Goal: Transaction & Acquisition: Purchase product/service

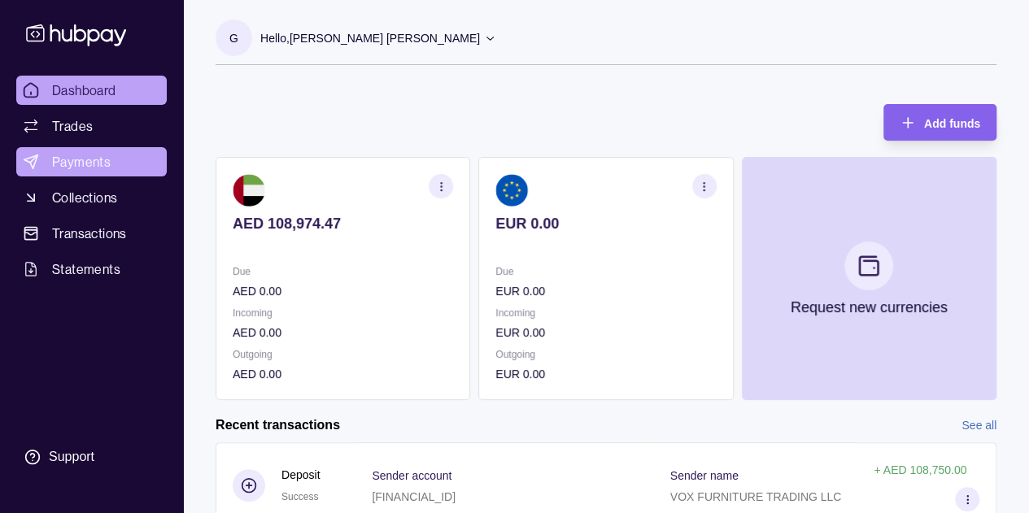
click at [79, 159] on span "Payments" at bounding box center [81, 162] width 59 height 20
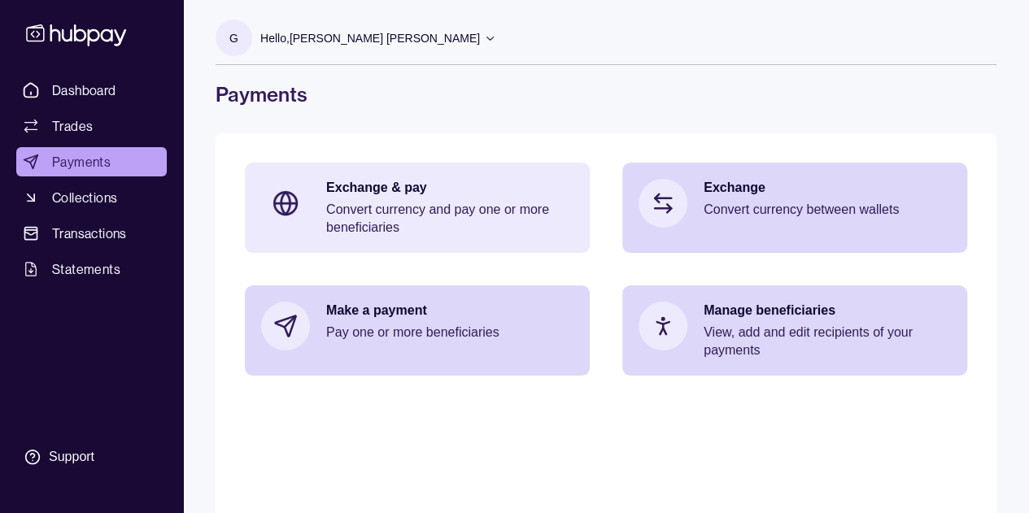
click at [379, 220] on p "Convert currency and pay one or more beneficiaries" at bounding box center [449, 219] width 247 height 36
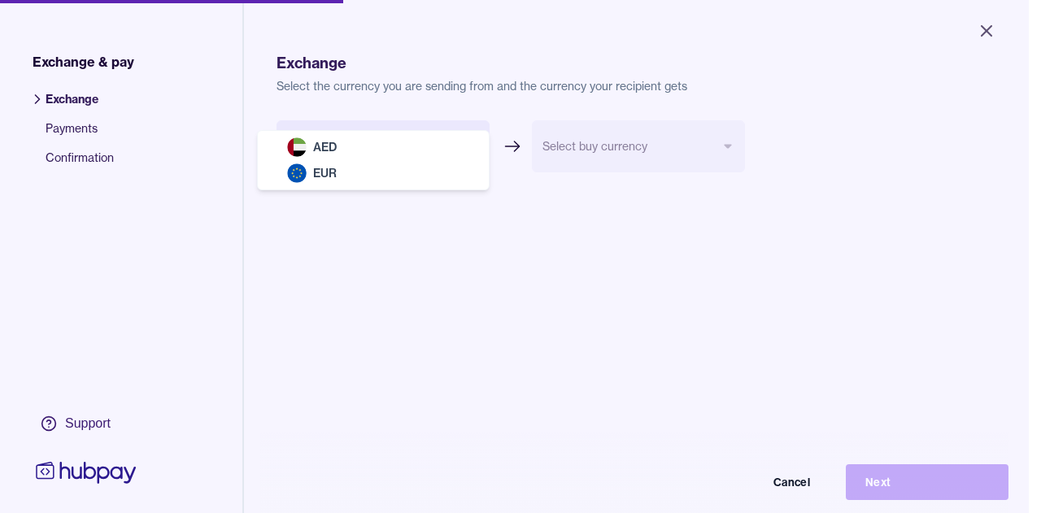
click at [450, 149] on body "Close Exchange & pay Exchange Payments Confirmation Support Exchange Select the…" at bounding box center [514, 256] width 1029 height 513
select select "***"
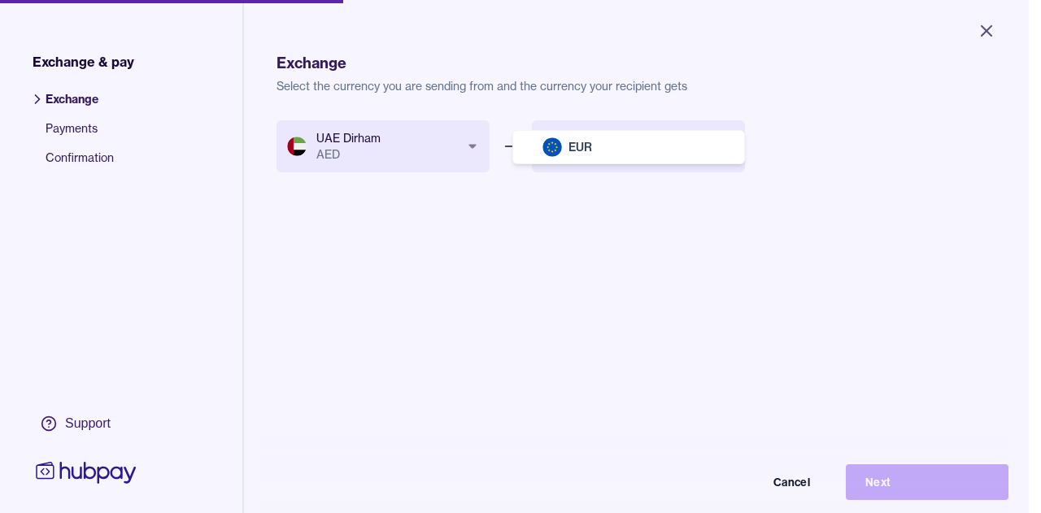
click at [662, 146] on body "Close Exchange & pay Exchange Payments Confirmation Support Exchange Select the…" at bounding box center [514, 256] width 1029 height 513
select select "***"
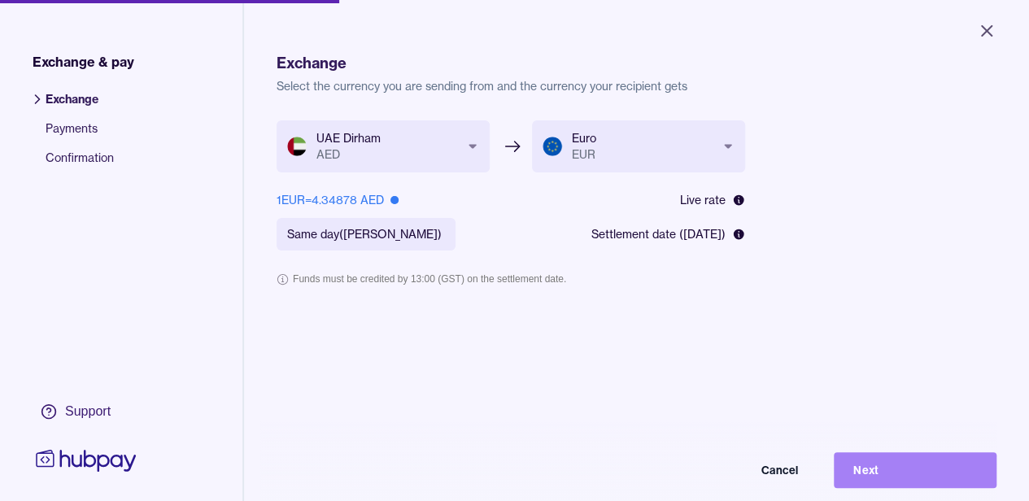
click at [903, 482] on button "Next" at bounding box center [914, 470] width 163 height 36
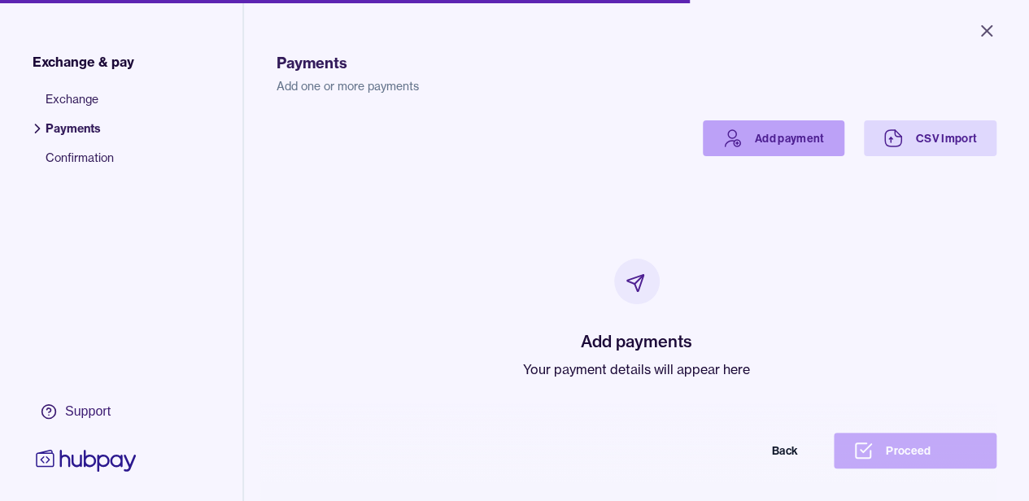
click at [753, 141] on link "Add payment" at bounding box center [773, 138] width 141 height 36
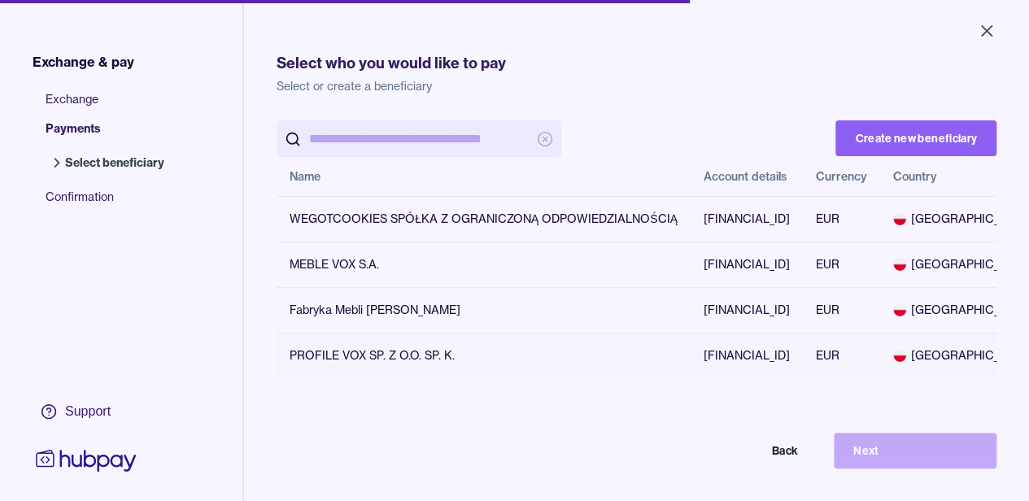
click at [803, 355] on td "[FINANCIAL_ID]" at bounding box center [746, 356] width 112 height 46
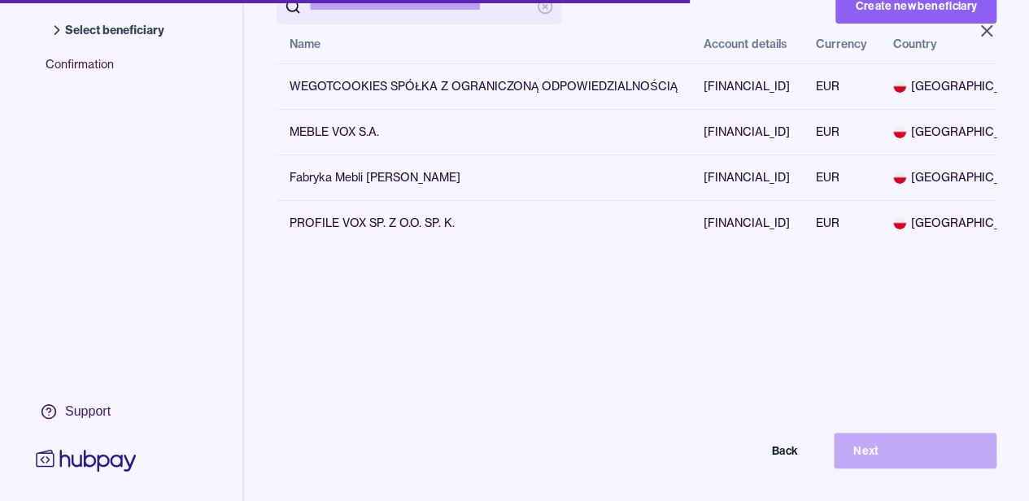
scroll to position [55, 0]
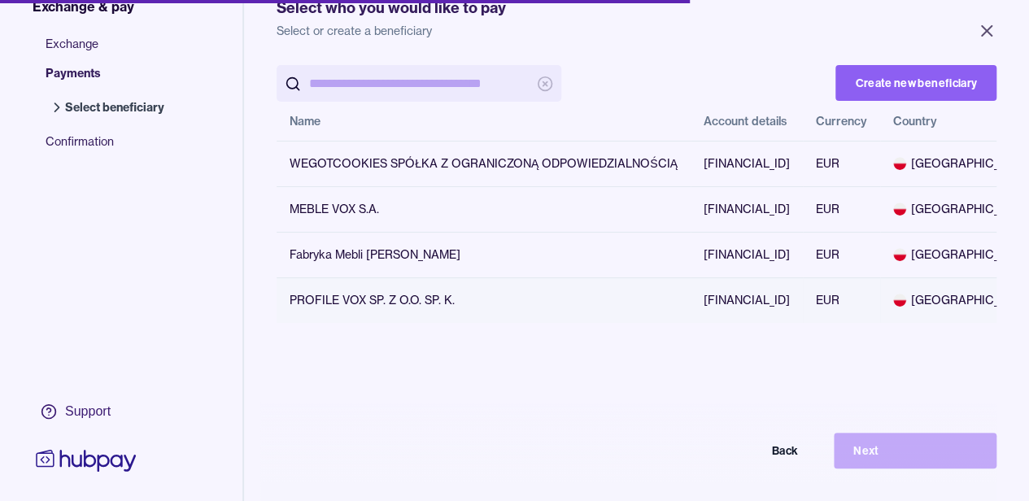
click at [340, 298] on td "PROFILE VOX SP. Z O.O. SP. K." at bounding box center [483, 300] width 414 height 46
click at [368, 82] on input "search" at bounding box center [419, 83] width 220 height 37
click at [368, 86] on input "search" at bounding box center [419, 83] width 220 height 37
click at [305, 298] on td "PROFILE VOX SP. Z O.O. SP. K." at bounding box center [483, 300] width 414 height 46
click at [794, 467] on button "Back" at bounding box center [736, 451] width 163 height 36
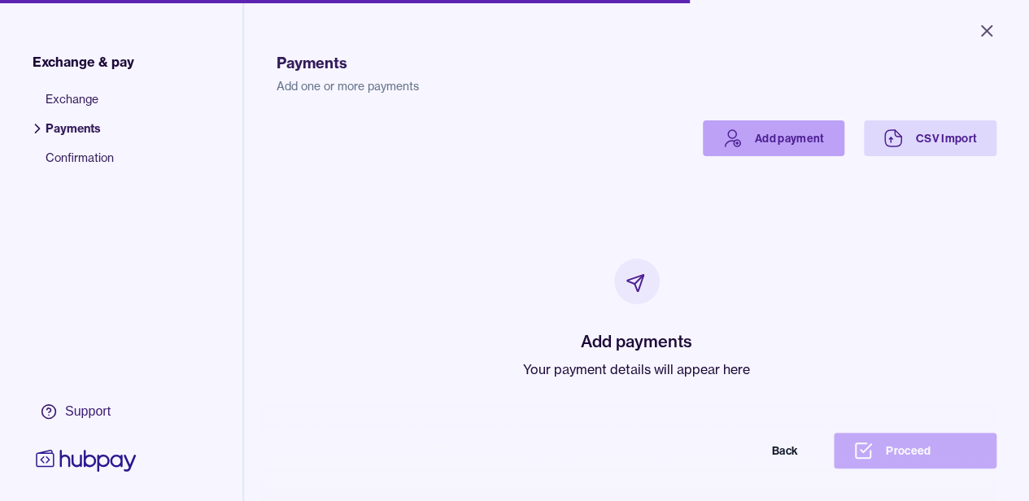
click at [771, 134] on link "Add payment" at bounding box center [773, 138] width 141 height 36
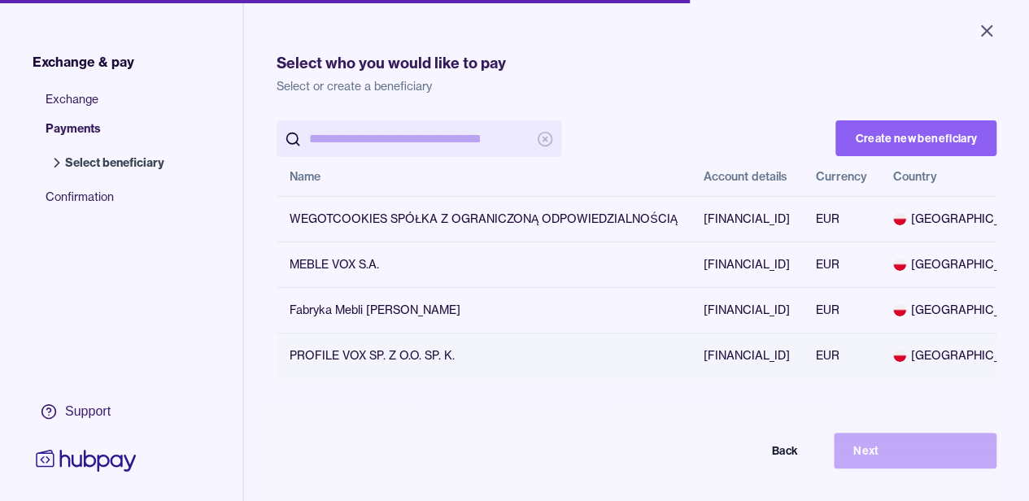
click at [298, 355] on td "PROFILE VOX SP. Z O.O. SP. K." at bounding box center [483, 356] width 414 height 46
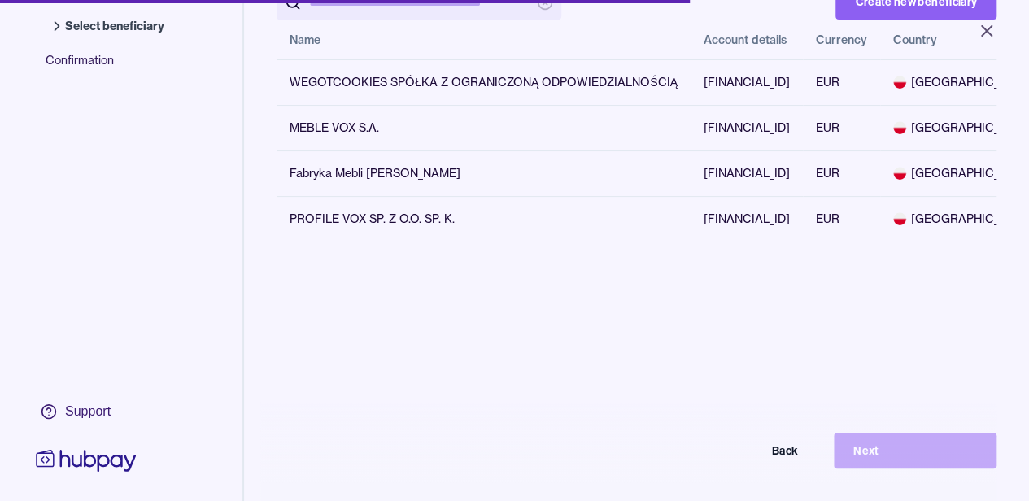
scroll to position [0, 195]
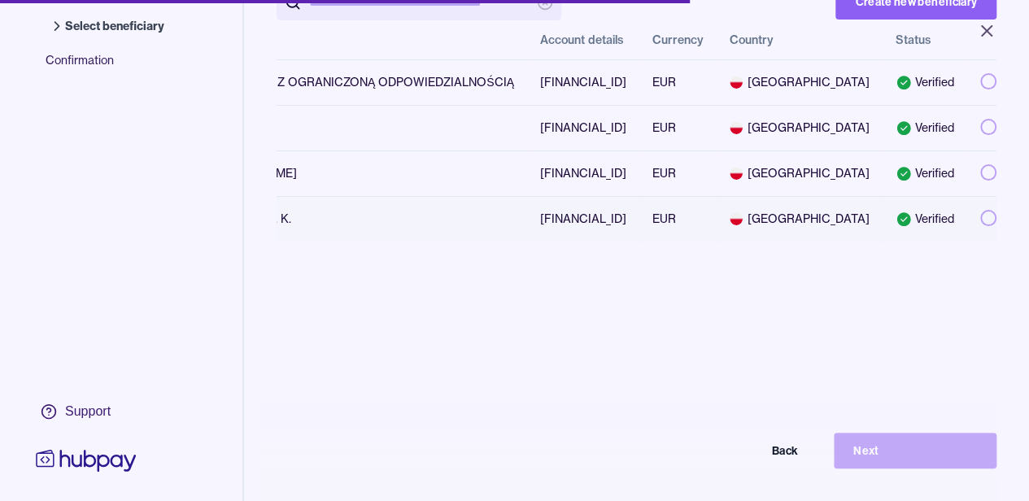
click at [980, 217] on button "button" at bounding box center [988, 218] width 16 height 16
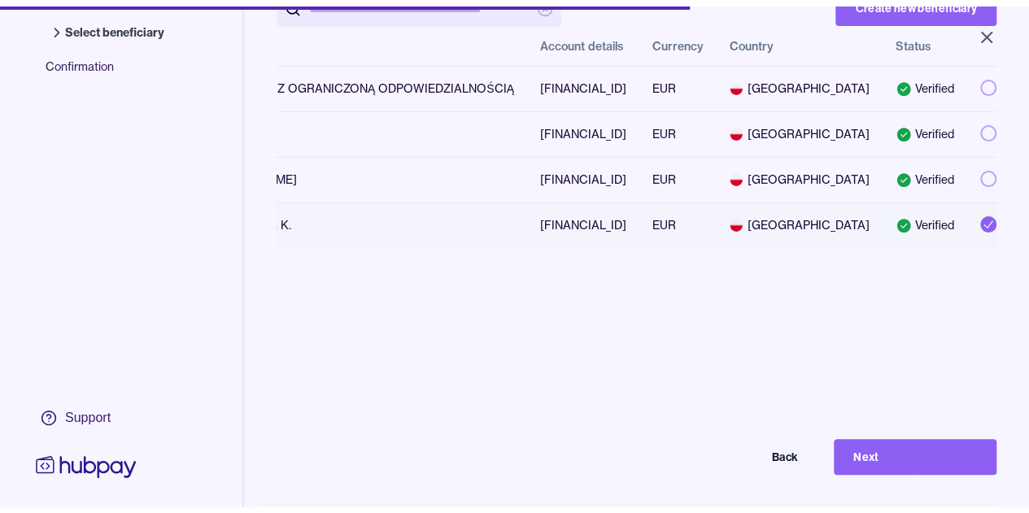
scroll to position [0, 0]
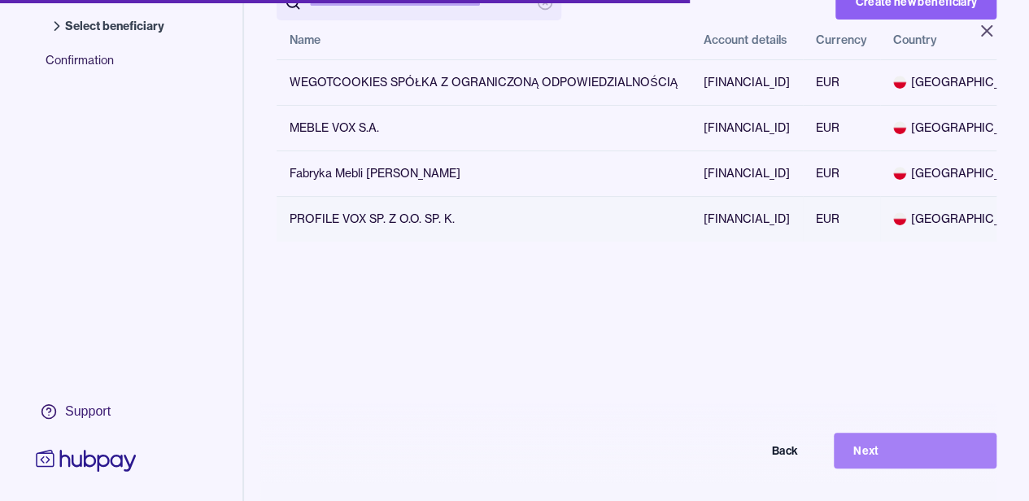
click at [914, 468] on button "Next" at bounding box center [914, 451] width 163 height 36
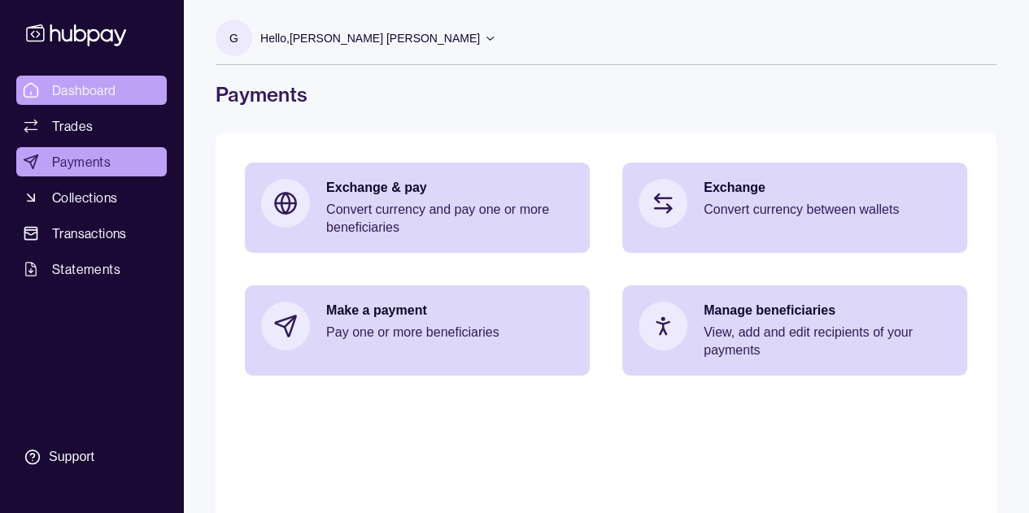
click at [85, 89] on span "Dashboard" at bounding box center [84, 91] width 64 height 20
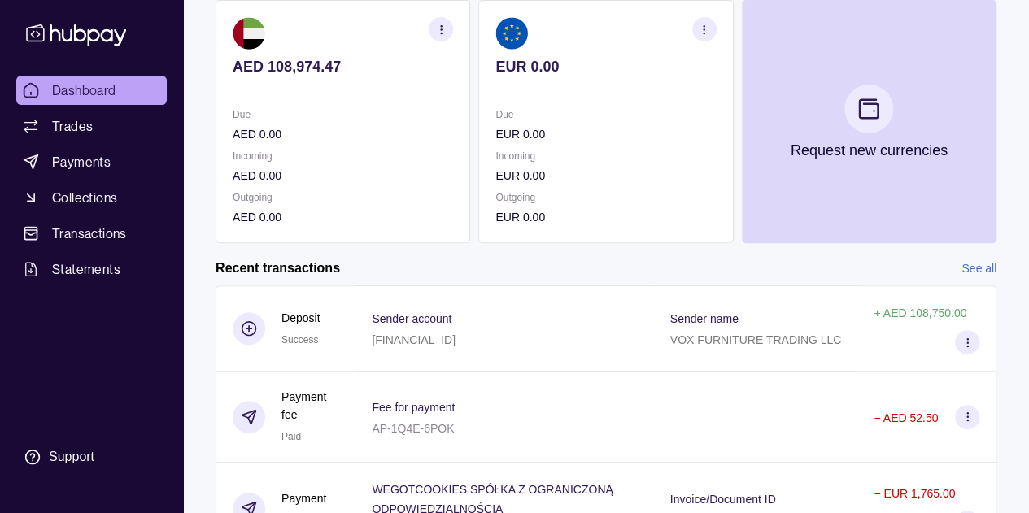
scroll to position [163, 0]
